Goal: Task Accomplishment & Management: Use online tool/utility

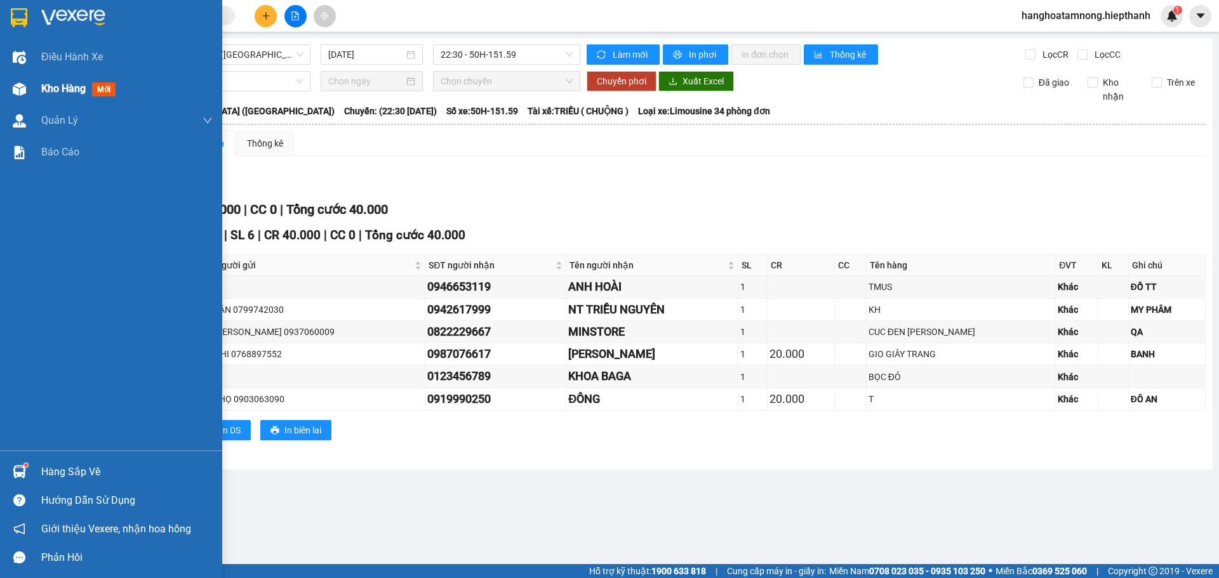
click at [20, 89] on img at bounding box center [19, 89] width 13 height 13
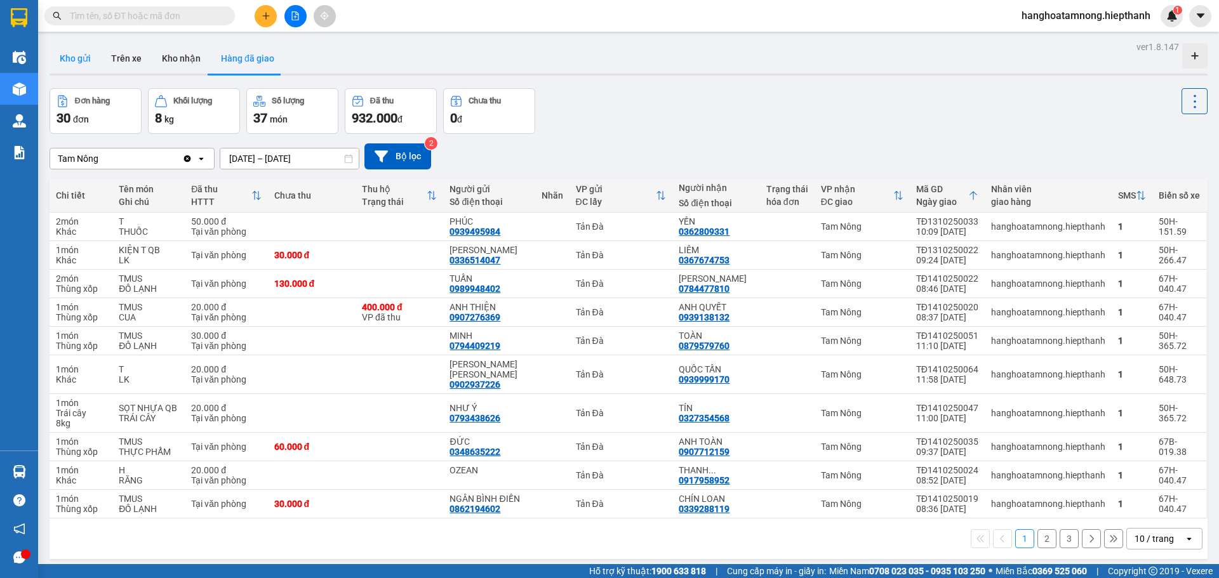
click at [81, 53] on button "Kho gửi" at bounding box center [75, 58] width 51 height 30
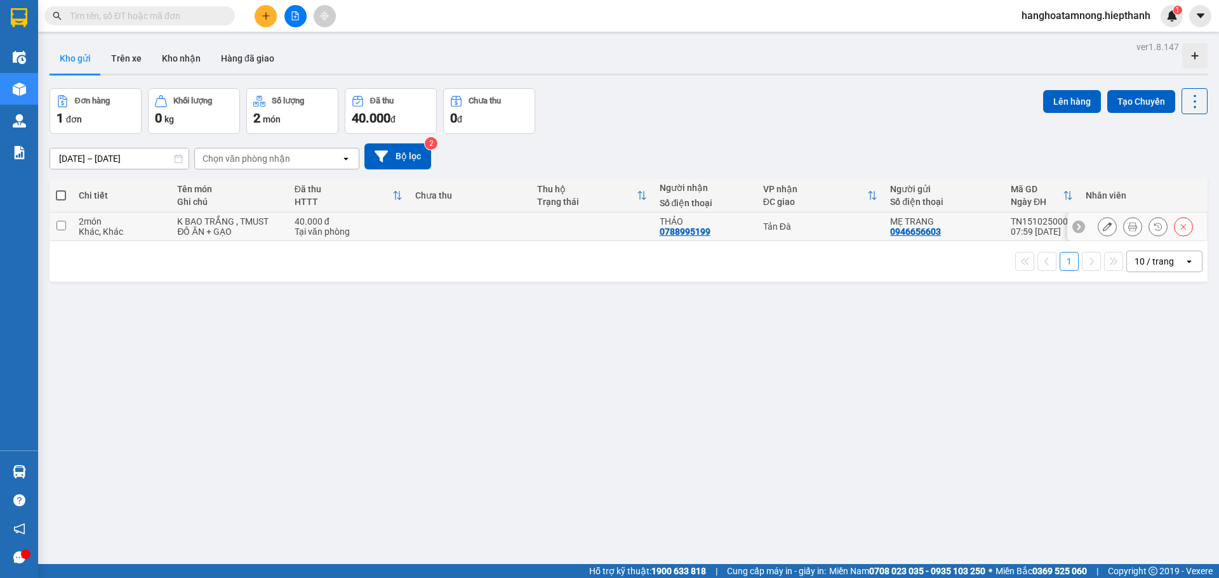
click at [1128, 227] on icon at bounding box center [1132, 226] width 9 height 9
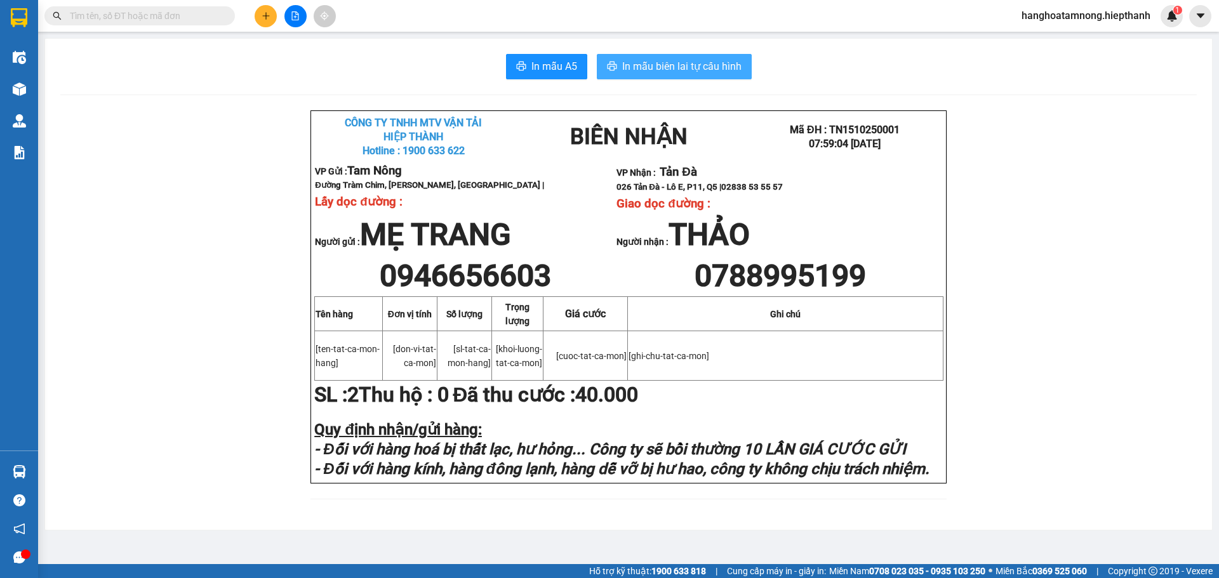
click at [726, 67] on span "In mẫu biên lai tự cấu hình" at bounding box center [681, 66] width 119 height 16
